Goal: Task Accomplishment & Management: Complete application form

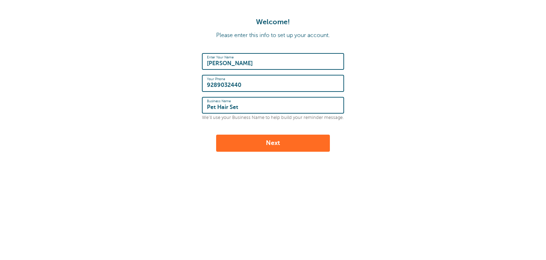
type input "Pet Hair Set"
click at [273, 141] on button "Next" at bounding box center [273, 142] width 114 height 17
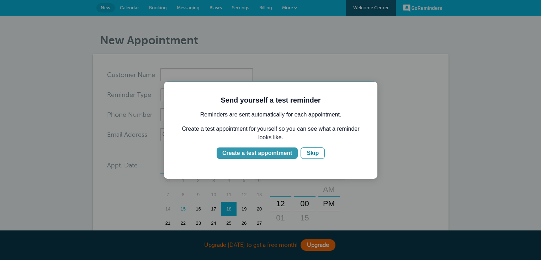
click at [259, 149] on div "Create a test appointment" at bounding box center [257, 153] width 70 height 9
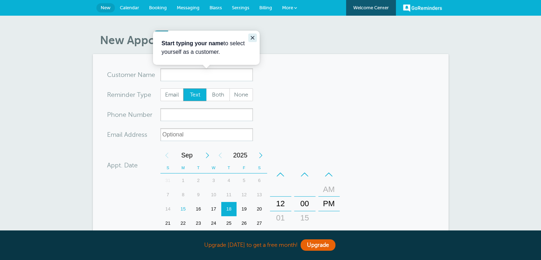
click at [252, 38] on icon "Close guide" at bounding box center [253, 38] width 4 height 4
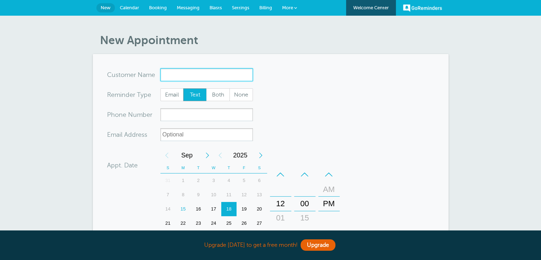
click at [212, 75] on input "x-no-autofill" at bounding box center [206, 74] width 92 height 13
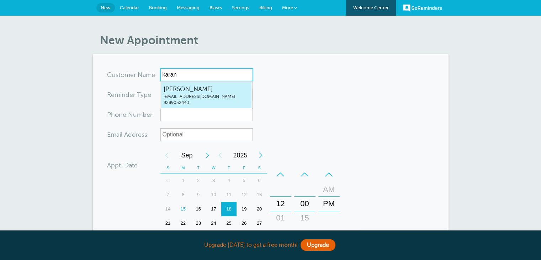
type input "karan"
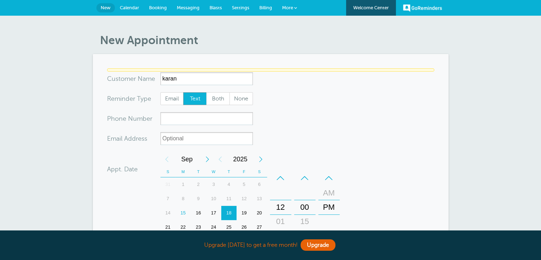
click at [297, 87] on form "You are creating a new customer. To use an existing customer select one from th…" at bounding box center [270, 216] width 327 height 296
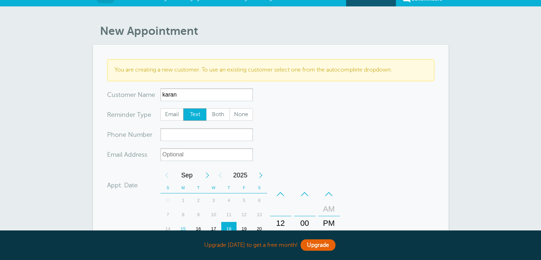
scroll to position [10, 0]
click at [214, 111] on span "Both" at bounding box center [218, 114] width 23 height 12
click at [206, 108] on input "Both" at bounding box center [206, 107] width 0 height 0
radio input "true"
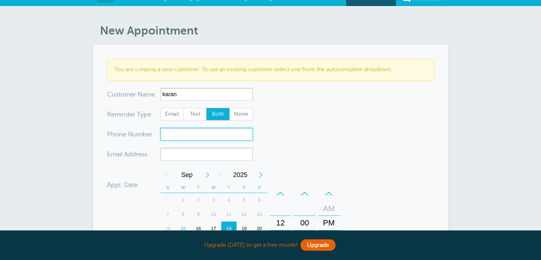
click at [202, 134] on input "xxx-no-autofill" at bounding box center [206, 134] width 92 height 13
type input "9990322554"
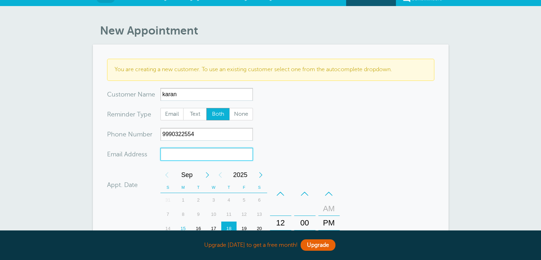
click at [202, 157] on input "xx-no-autofill" at bounding box center [206, 154] width 92 height 13
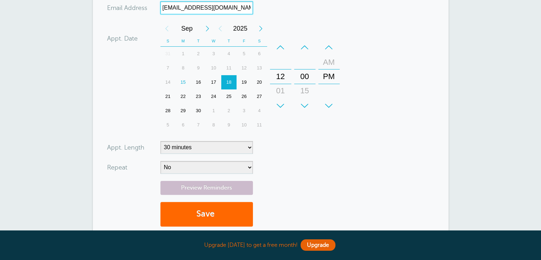
scroll to position [153, 0]
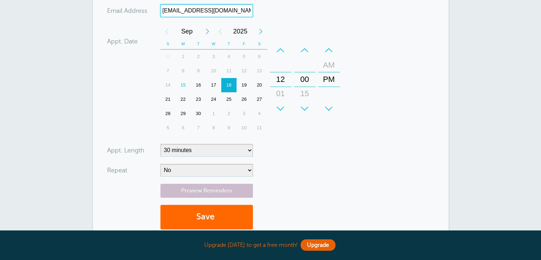
click at [226, 83] on div "18" at bounding box center [228, 85] width 15 height 14
click at [282, 106] on div "+" at bounding box center [280, 108] width 21 height 14
click at [280, 50] on div "–" at bounding box center [280, 50] width 21 height 14
click at [330, 67] on div "AM" at bounding box center [328, 65] width 17 height 14
click at [282, 52] on div "–" at bounding box center [280, 50] width 21 height 14
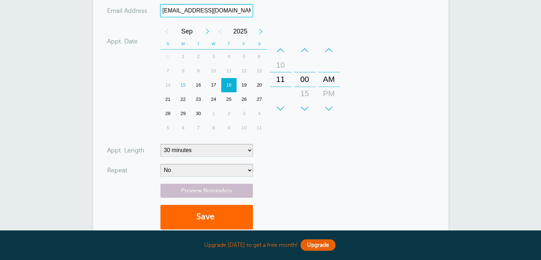
click at [282, 52] on div "–" at bounding box center [280, 50] width 21 height 14
click at [304, 49] on div "–" at bounding box center [304, 50] width 21 height 14
click at [306, 104] on div "+" at bounding box center [304, 108] width 21 height 14
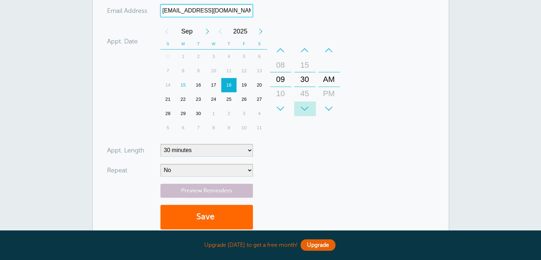
click at [306, 104] on div "+" at bounding box center [304, 108] width 21 height 14
click at [304, 49] on div "–" at bounding box center [304, 50] width 21 height 14
type input "karansohanpall6@gmail.com"
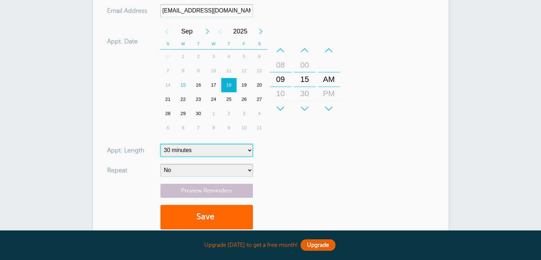
click at [219, 147] on select "5 minutes 10 minutes 15 minutes 20 minutes 25 minutes 30 minutes 35 minutes 40 …" at bounding box center [206, 150] width 92 height 13
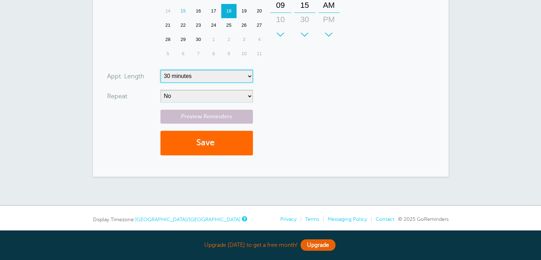
scroll to position [229, 0]
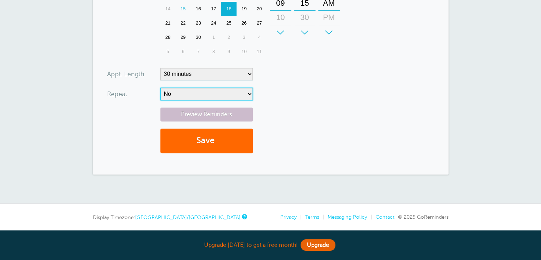
click at [239, 94] on select "No Daily Weekly Every 2 weeks Every 3 weeks Every 4 weeks Monthly Every 5 weeks…" at bounding box center [206, 94] width 92 height 13
select select "RRULE:FREQ=DAILY"
click at [160, 88] on select "No Daily Weekly Every 2 weeks Every 3 weeks Every 4 weeks Monthly Every 5 weeks…" at bounding box center [206, 94] width 92 height 13
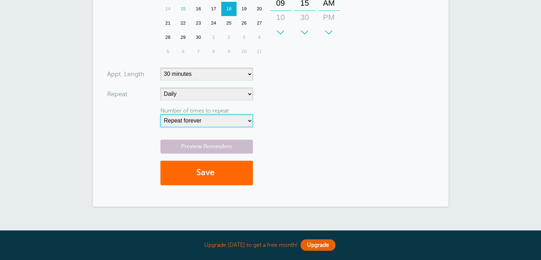
click at [205, 121] on select "Repeat forever 2 3 4 5 6 7 8 9 10 11 12 13 14 15 16 17 18 19 20" at bounding box center [206, 120] width 92 height 13
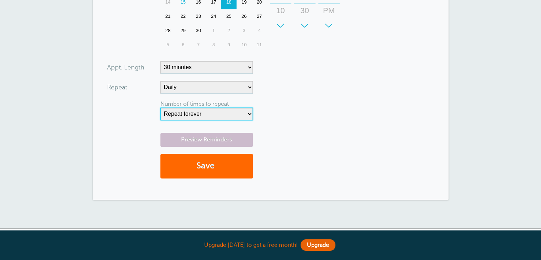
scroll to position [236, 0]
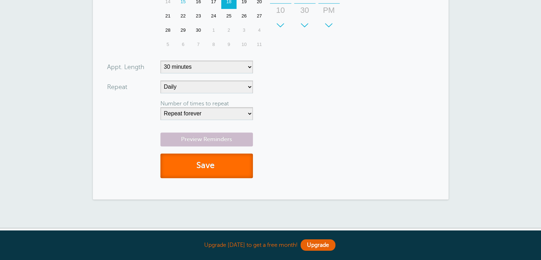
click at [200, 167] on button "Save" at bounding box center [206, 165] width 92 height 25
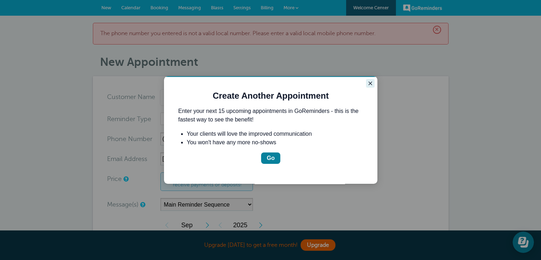
click at [368, 81] on icon "Close guide" at bounding box center [370, 83] width 6 height 6
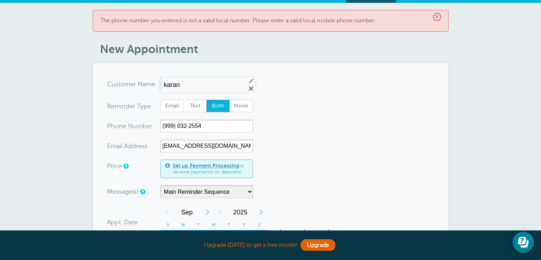
scroll to position [15, 0]
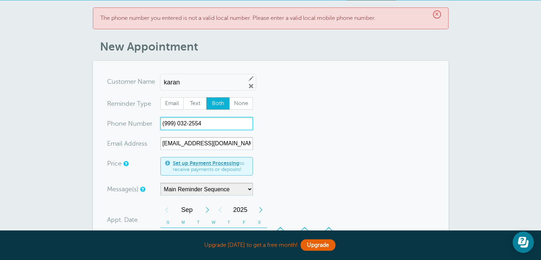
click at [173, 121] on input "(999) 032-2554" at bounding box center [206, 123] width 92 height 13
type input "("
type input "+919990322554"
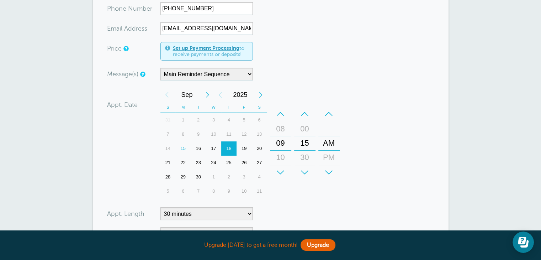
scroll to position [129, 0]
click at [234, 73] on select "Main Reminder Sequence" at bounding box center [206, 74] width 92 height 13
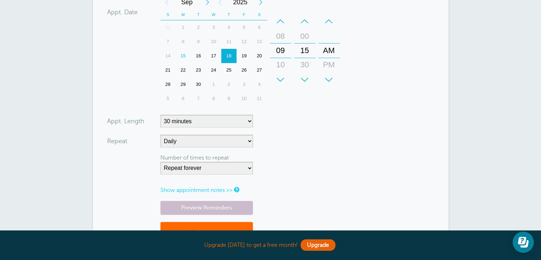
scroll to position [259, 0]
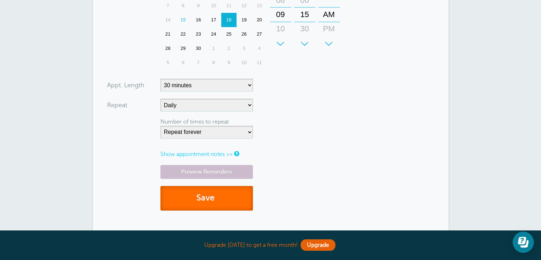
click at [208, 198] on button "Save" at bounding box center [206, 198] width 92 height 25
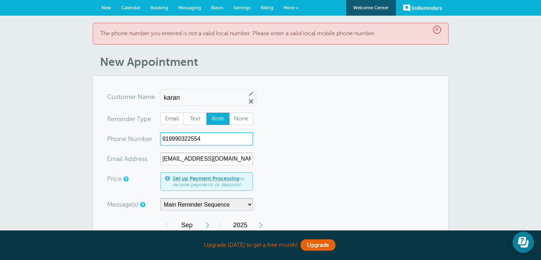
click at [164, 138] on input "919990322554" at bounding box center [206, 138] width 92 height 13
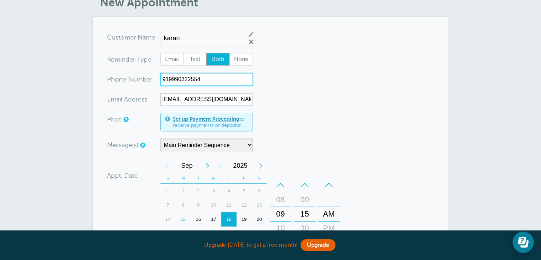
scroll to position [78, 0]
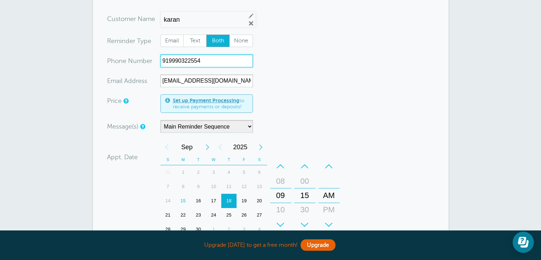
click at [170, 60] on input "919990322554" at bounding box center [206, 60] width 92 height 13
drag, startPoint x: 212, startPoint y: 57, endPoint x: 142, endPoint y: 55, distance: 70.5
click at [142, 55] on div "xxx-no-autofill Pho ne Nu mber 919990322554" at bounding box center [180, 60] width 146 height 13
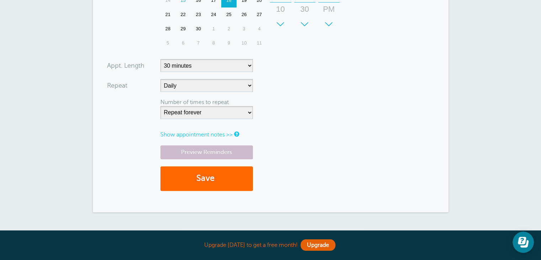
scroll to position [280, 0]
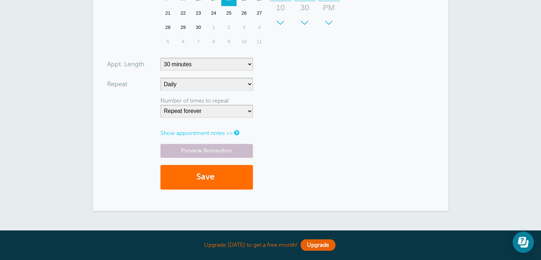
type input "(+91)9990322554"
click at [197, 175] on button "Save" at bounding box center [206, 177] width 92 height 25
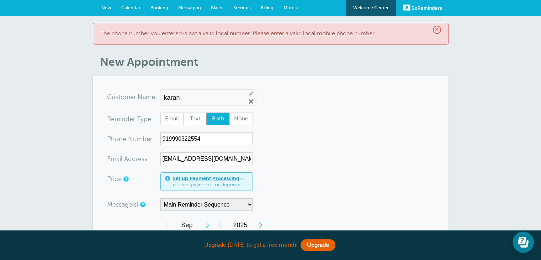
click at [436, 28] on span "×" at bounding box center [437, 30] width 8 height 8
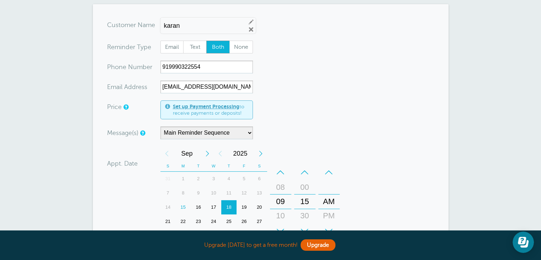
scroll to position [51, 0]
click at [164, 45] on span "Email" at bounding box center [172, 46] width 23 height 12
click at [160, 40] on input "Email" at bounding box center [160, 39] width 0 height 0
radio input "true"
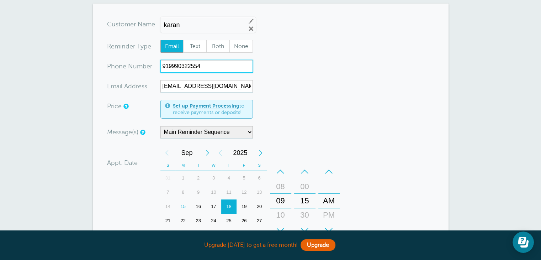
click at [218, 66] on input "919990322554" at bounding box center [206, 66] width 92 height 13
type input "9"
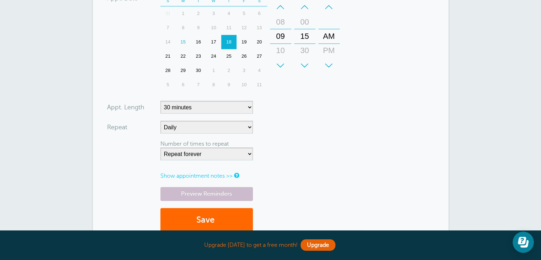
scroll to position [224, 0]
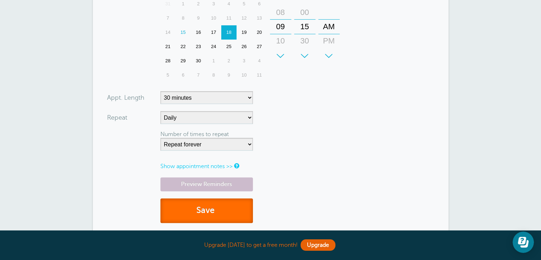
click at [202, 205] on button "Save" at bounding box center [206, 210] width 92 height 25
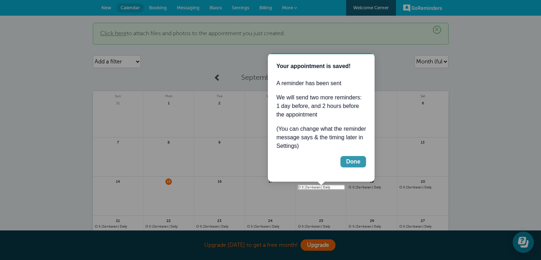
click at [354, 158] on div "Done" at bounding box center [353, 161] width 14 height 9
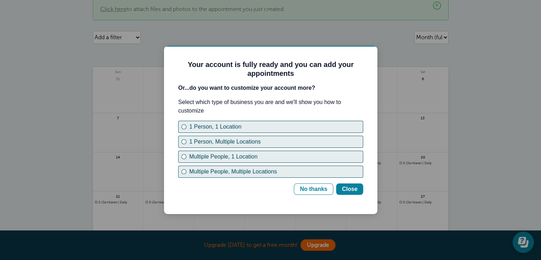
scroll to position [22, 0]
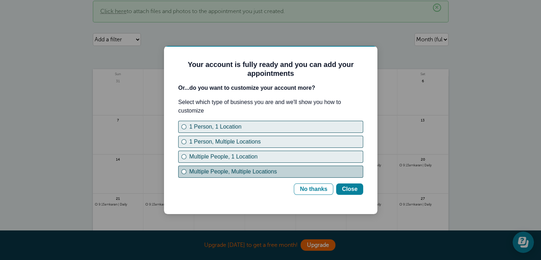
click at [185, 170] on div "Multiple People, Multiple Locations" at bounding box center [183, 171] width 5 height 5
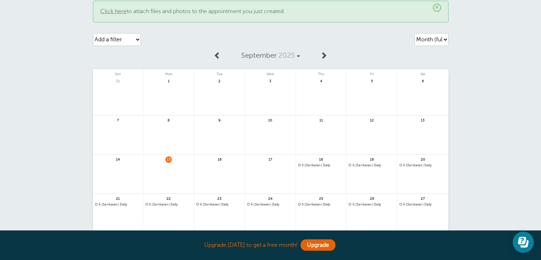
click at [359, 180] on body "Upgrade today to get a free month! Upgrade GoReminders Welcome Center New Calen…" at bounding box center [270, 158] width 541 height 360
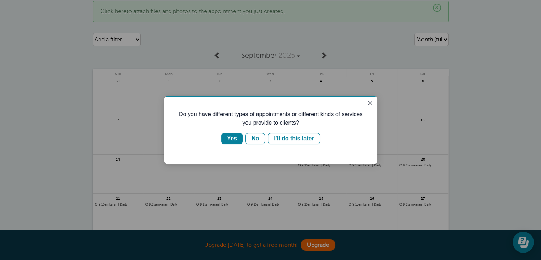
scroll to position [0, 0]
click at [226, 135] on button "Yes" at bounding box center [231, 138] width 21 height 11
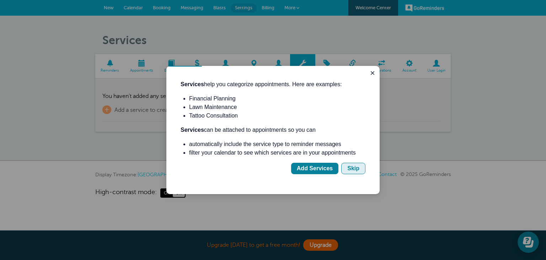
click at [351, 163] on button "Skip" at bounding box center [353, 168] width 24 height 11
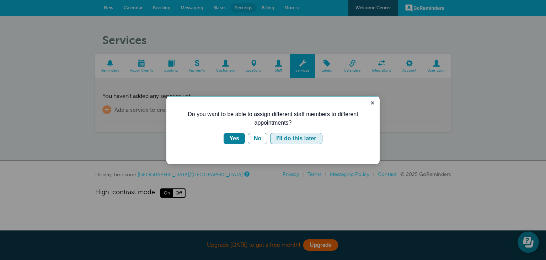
click at [280, 134] on div "I'll do this later" at bounding box center [296, 138] width 40 height 9
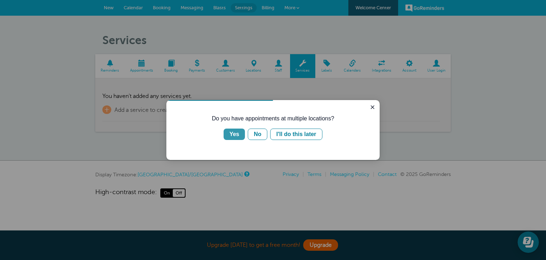
click at [240, 136] on button "Yes" at bounding box center [234, 133] width 21 height 11
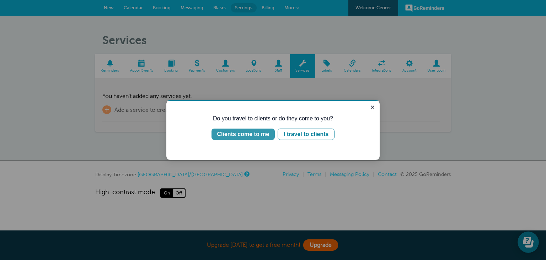
click at [236, 132] on div "Clients come to me" at bounding box center [243, 134] width 52 height 9
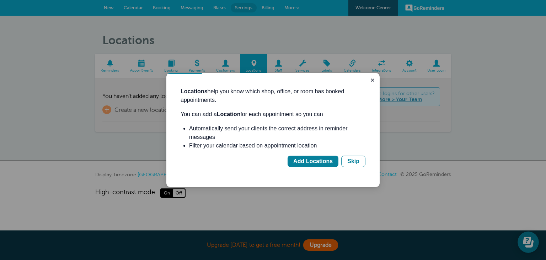
click at [349, 155] on div "Locations help you know which shop, office, or room has booked appointments. Yo…" at bounding box center [273, 127] width 185 height 80
click at [350, 159] on div "Skip" at bounding box center [354, 161] width 12 height 9
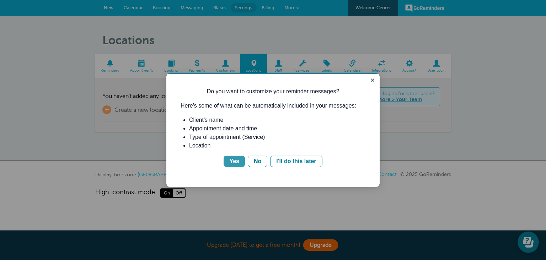
click at [236, 163] on div "Yes" at bounding box center [234, 161] width 10 height 9
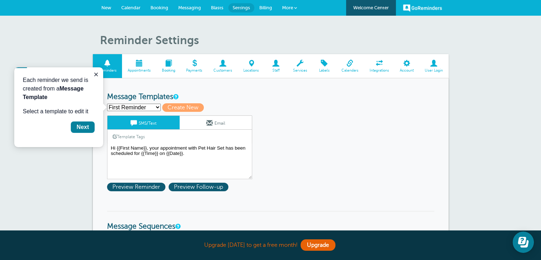
click at [126, 105] on select "First Reminder Second Reminder Third Reminder Create new..." at bounding box center [134, 107] width 54 height 7
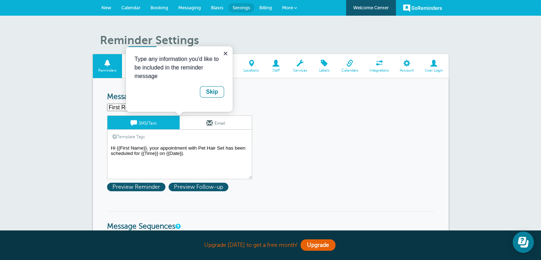
drag, startPoint x: 252, startPoint y: 151, endPoint x: 126, endPoint y: 109, distance: 132.7
click at [126, 106] on div "Type any information you'd like to be included in the reminder message Skip" at bounding box center [179, 78] width 107 height 65
click at [215, 126] on link "Email" at bounding box center [216, 123] width 72 height 14
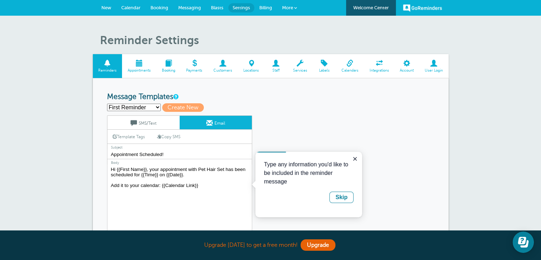
click at [286, 7] on span "More" at bounding box center [287, 7] width 11 height 5
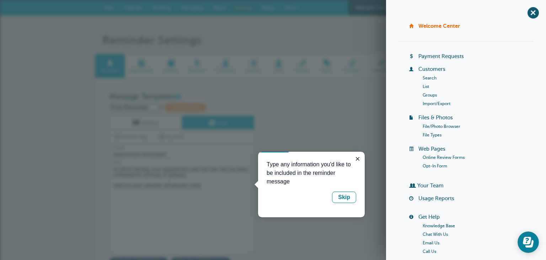
click at [286, 7] on span "More" at bounding box center [290, 7] width 11 height 5
click at [343, 195] on div "Skip" at bounding box center [344, 197] width 12 height 9
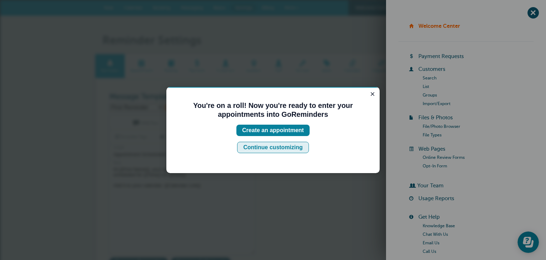
click at [270, 149] on div "Continue customizing" at bounding box center [272, 147] width 59 height 9
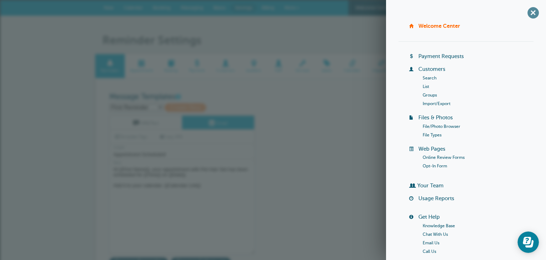
click at [529, 10] on span "+" at bounding box center [533, 13] width 16 height 16
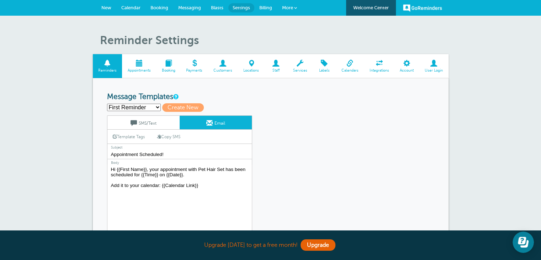
click at [135, 64] on span at bounding box center [139, 63] width 34 height 7
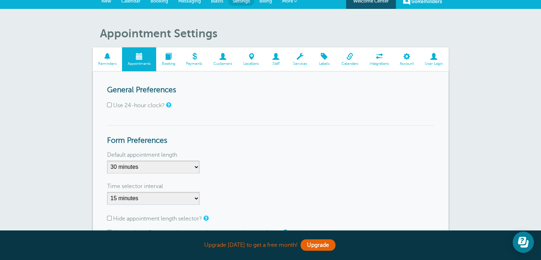
scroll to position [6, 0]
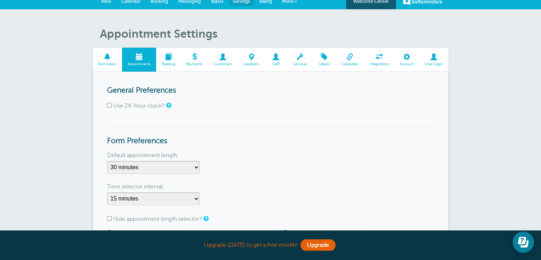
click at [165, 62] on span "Booking" at bounding box center [168, 64] width 17 height 4
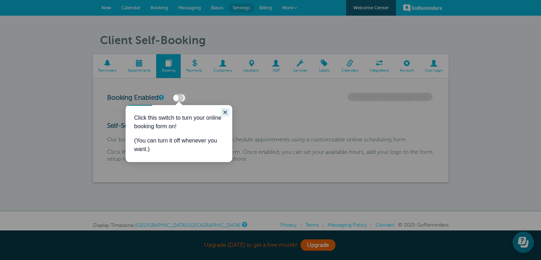
click at [226, 110] on icon "Close guide" at bounding box center [225, 112] width 6 height 6
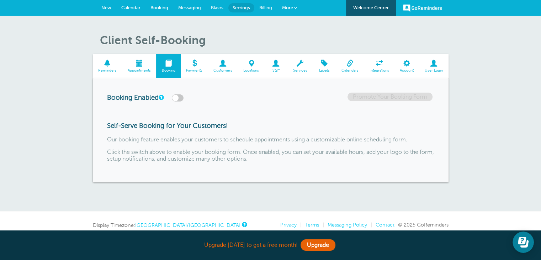
click at [197, 67] on span at bounding box center [194, 63] width 27 height 7
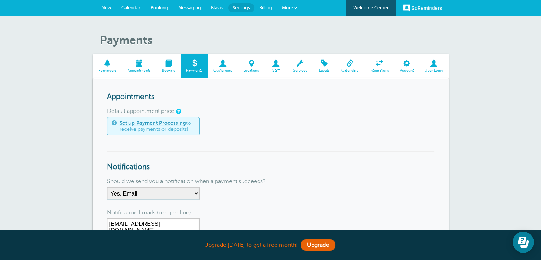
click at [219, 66] on span at bounding box center [223, 63] width 30 height 7
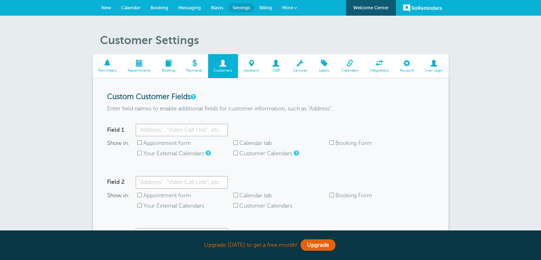
click at [249, 63] on span at bounding box center [251, 63] width 27 height 7
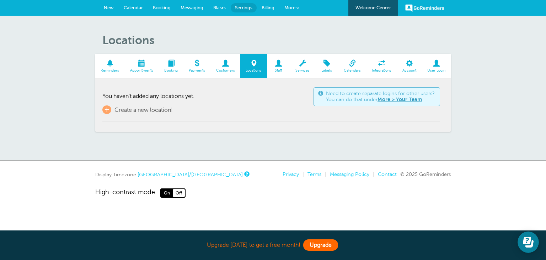
click at [326, 245] on link "Upgrade" at bounding box center [320, 244] width 35 height 11
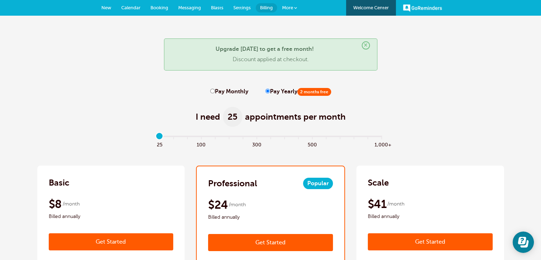
click at [364, 46] on span "×" at bounding box center [366, 45] width 8 height 8
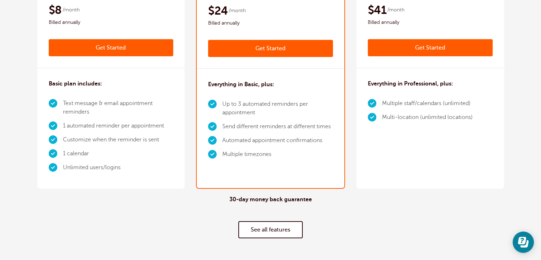
scroll to position [144, 0]
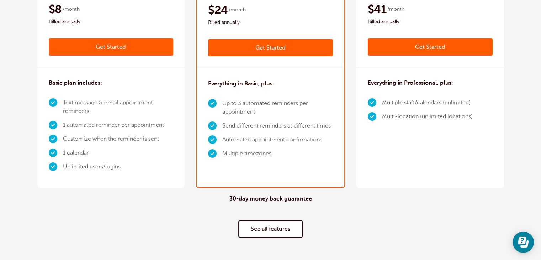
click at [251, 226] on link "See all features" at bounding box center [270, 228] width 64 height 17
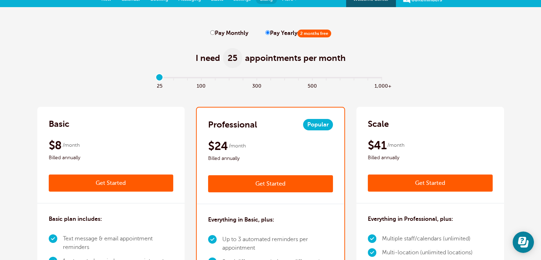
scroll to position [0, 0]
